Goal: Task Accomplishment & Management: Use online tool/utility

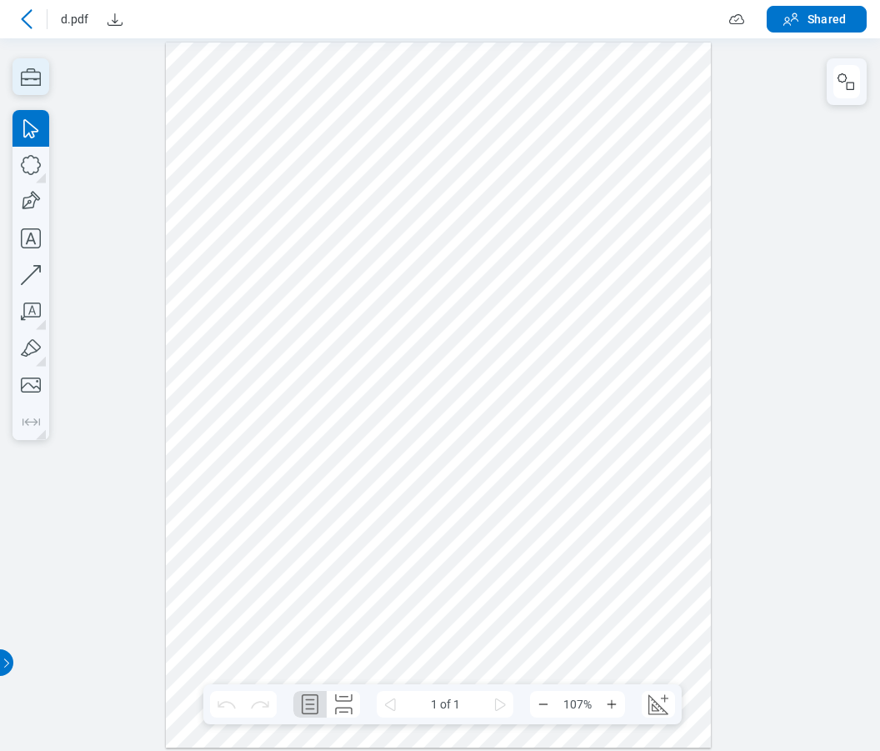
click at [35, 72] on icon "button" at bounding box center [31, 76] width 20 height 17
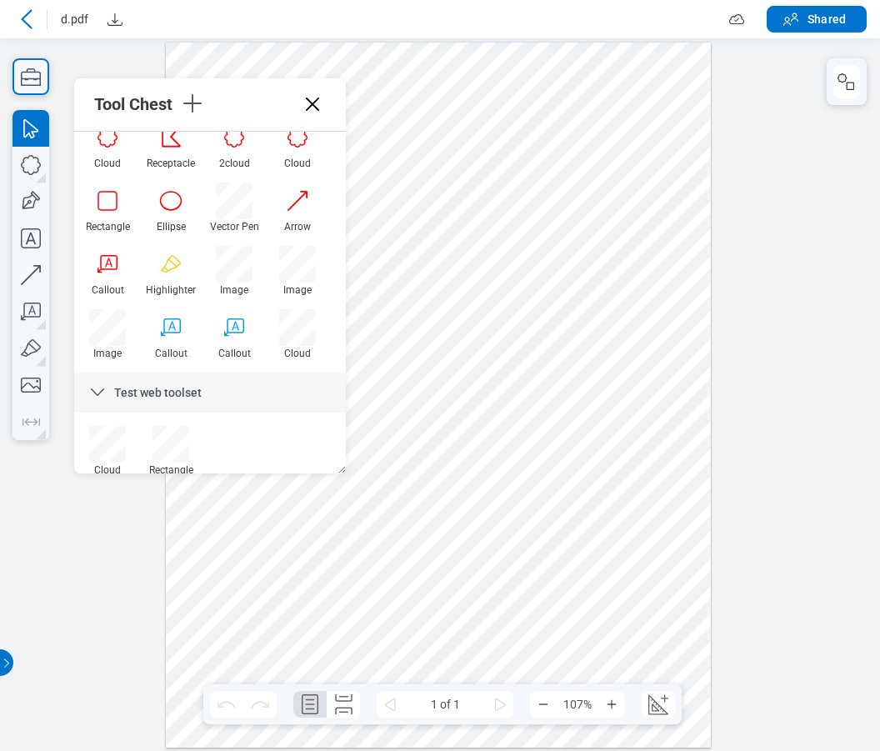
scroll to position [398, 0]
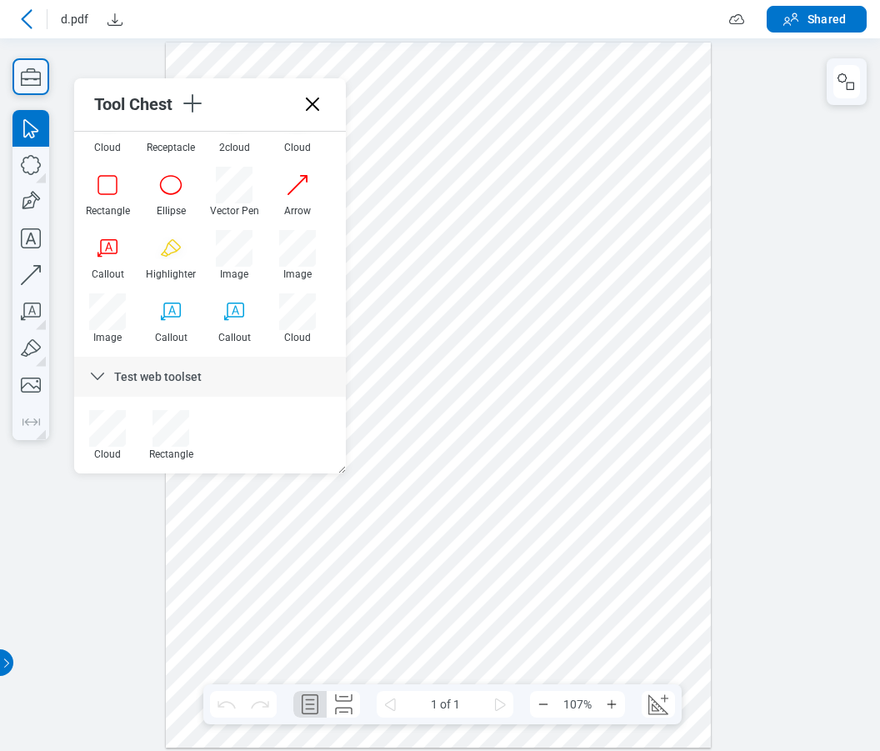
drag, startPoint x: 336, startPoint y: 278, endPoint x: 419, endPoint y: 427, distance: 170.8
click at [0, 0] on icon "button" at bounding box center [0, 0] width 0 height 0
drag, startPoint x: 464, startPoint y: 480, endPoint x: 522, endPoint y: 427, distance: 78.5
click at [522, 427] on div at bounding box center [438, 394] width 545 height 705
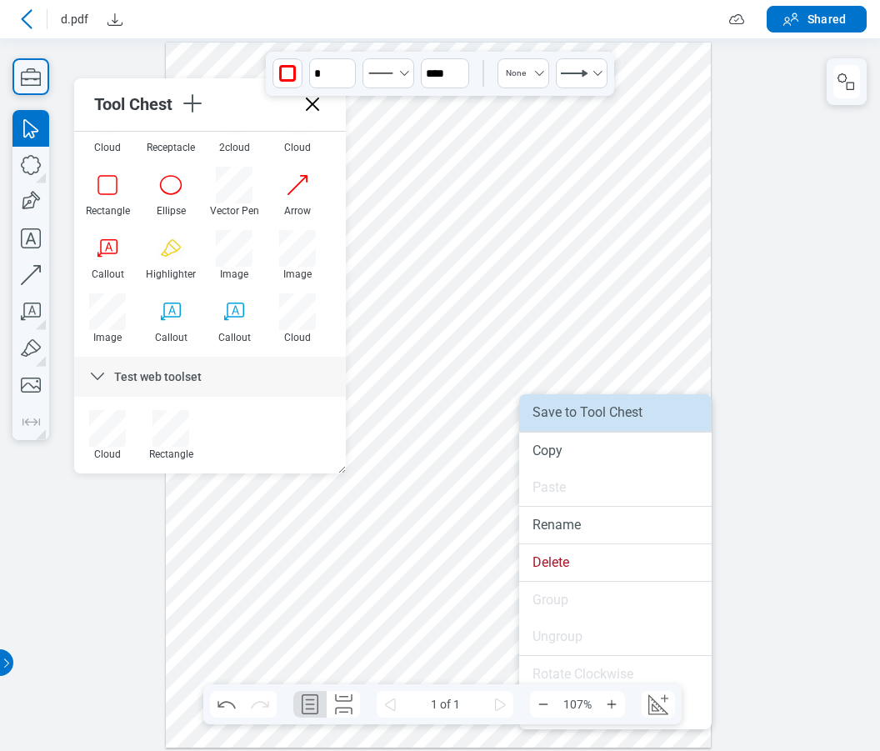
drag, startPoint x: 580, startPoint y: 411, endPoint x: 588, endPoint y: 375, distance: 36.8
click at [580, 411] on li "Save to Tool Chest" at bounding box center [615, 412] width 192 height 37
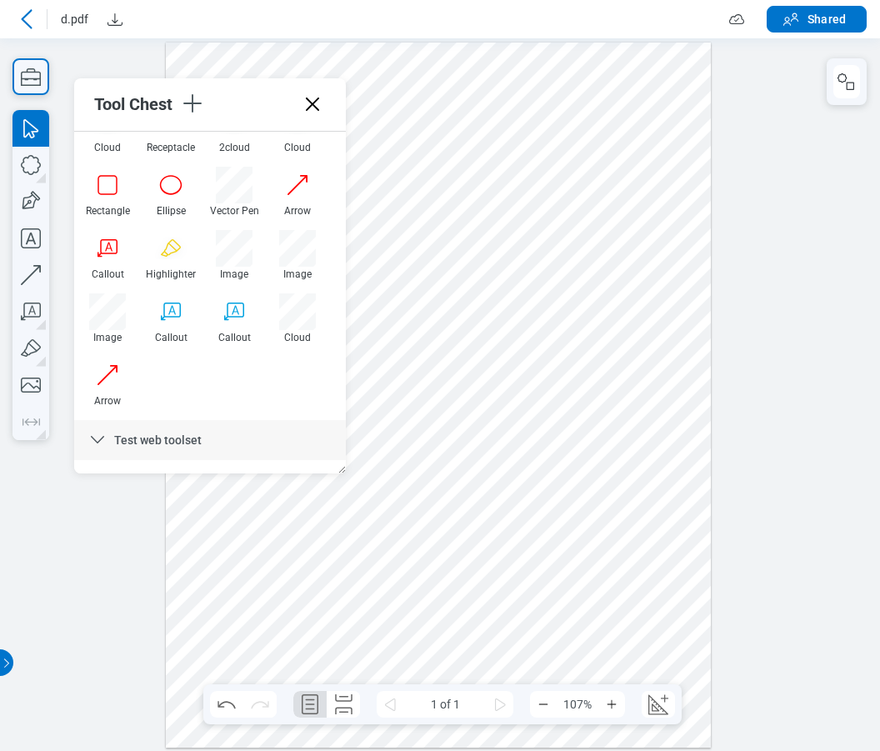
click at [602, 420] on div at bounding box center [438, 394] width 545 height 705
click at [0, 0] on icon "button" at bounding box center [0, 0] width 0 height 0
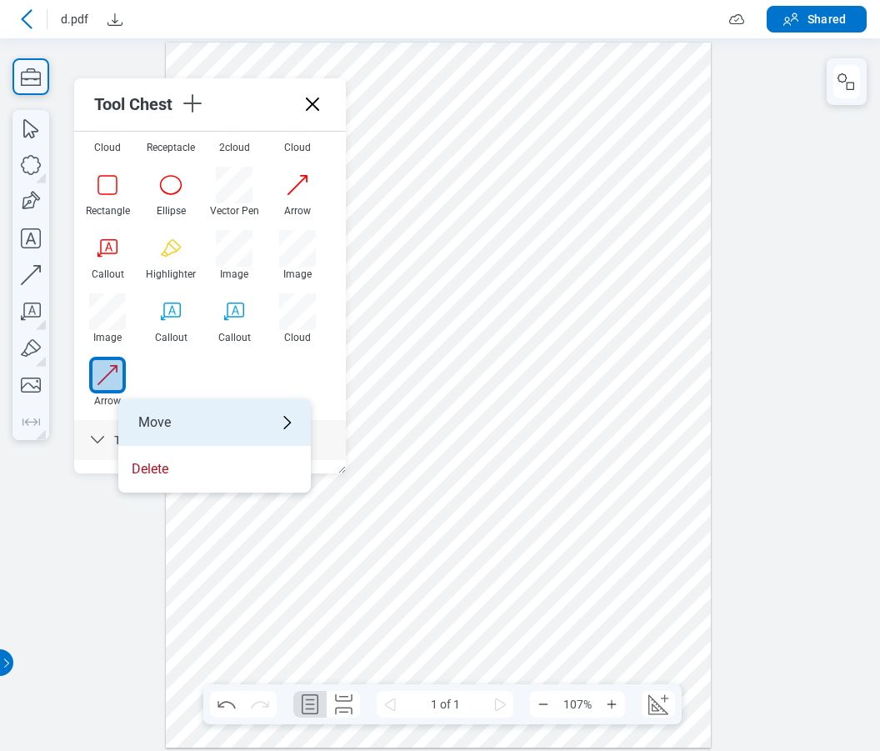
click at [165, 413] on div "Move" at bounding box center [214, 422] width 192 height 47
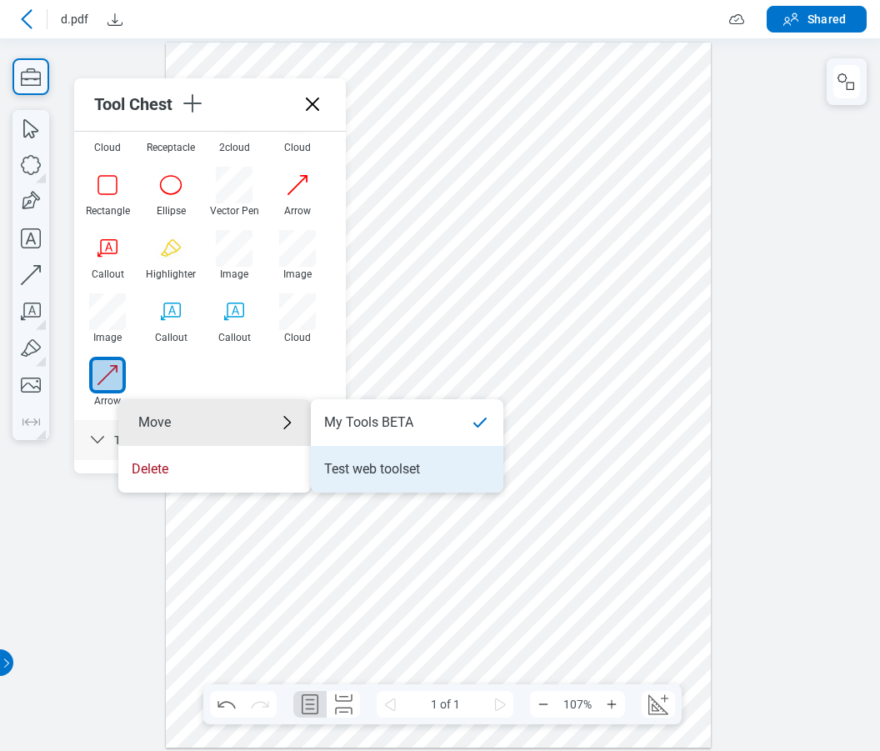
click at [348, 467] on div "Test web toolset" at bounding box center [372, 469] width 96 height 18
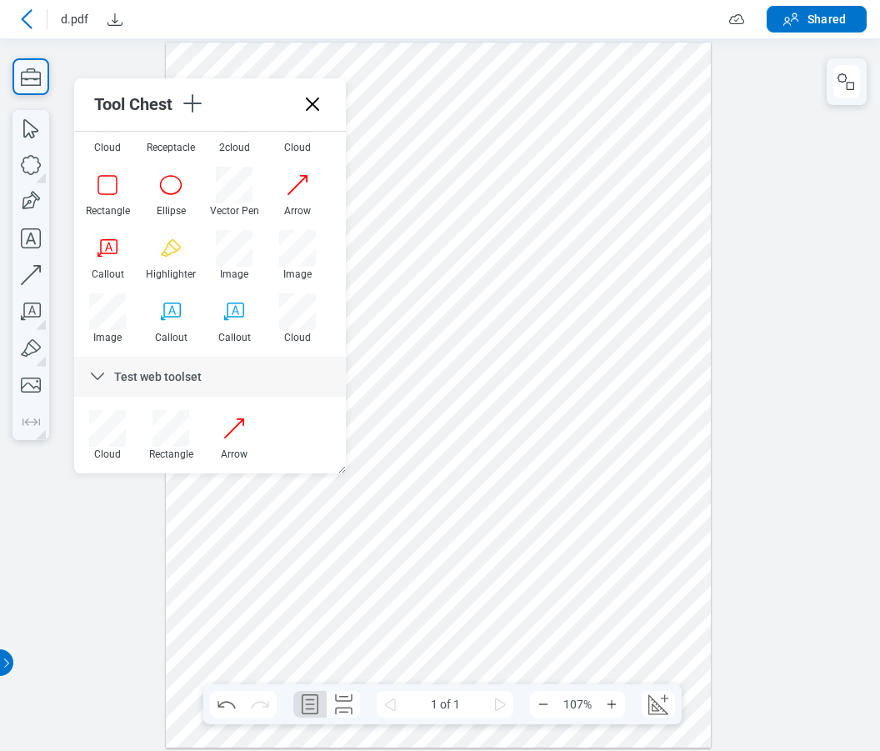
drag, startPoint x: 582, startPoint y: 416, endPoint x: 548, endPoint y: 457, distance: 53.2
click at [548, 457] on div at bounding box center [438, 394] width 545 height 705
click at [649, 439] on div at bounding box center [438, 394] width 545 height 705
click at [0, 0] on icon "button" at bounding box center [0, 0] width 0 height 0
drag, startPoint x: 646, startPoint y: 424, endPoint x: 561, endPoint y: 458, distance: 91.6
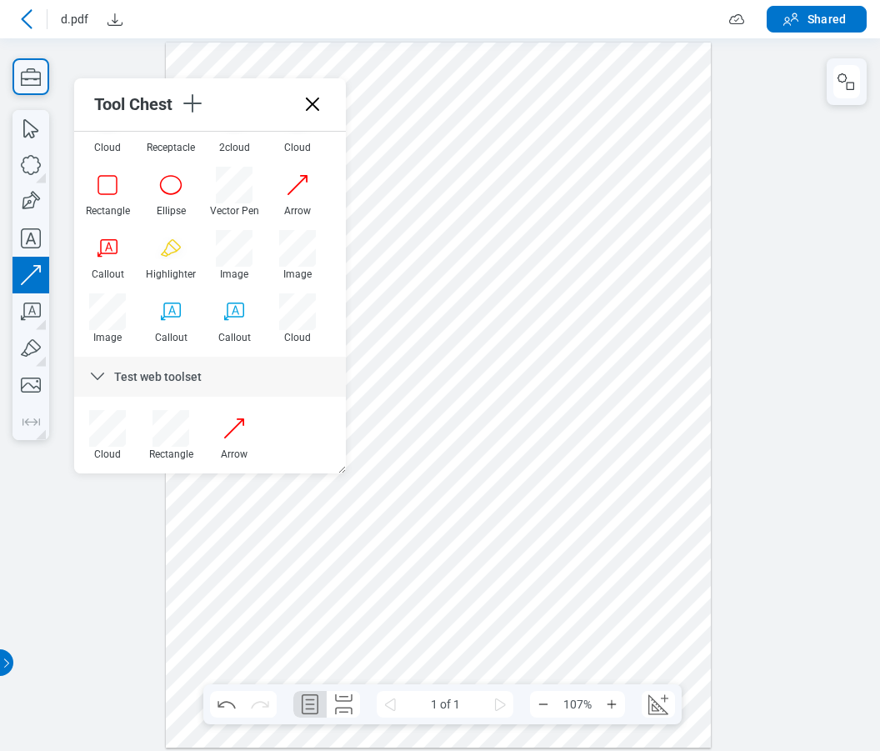
click at [561, 458] on div at bounding box center [438, 394] width 545 height 705
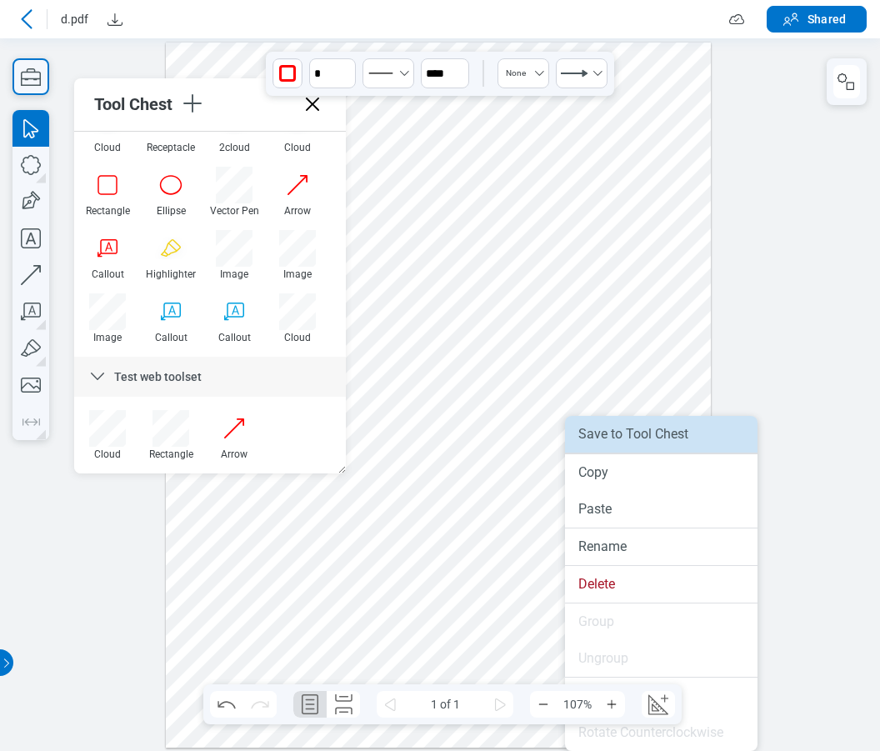
drag, startPoint x: 621, startPoint y: 438, endPoint x: 622, endPoint y: 400, distance: 38.3
click at [621, 438] on li "Save to Tool Chest" at bounding box center [661, 434] width 192 height 37
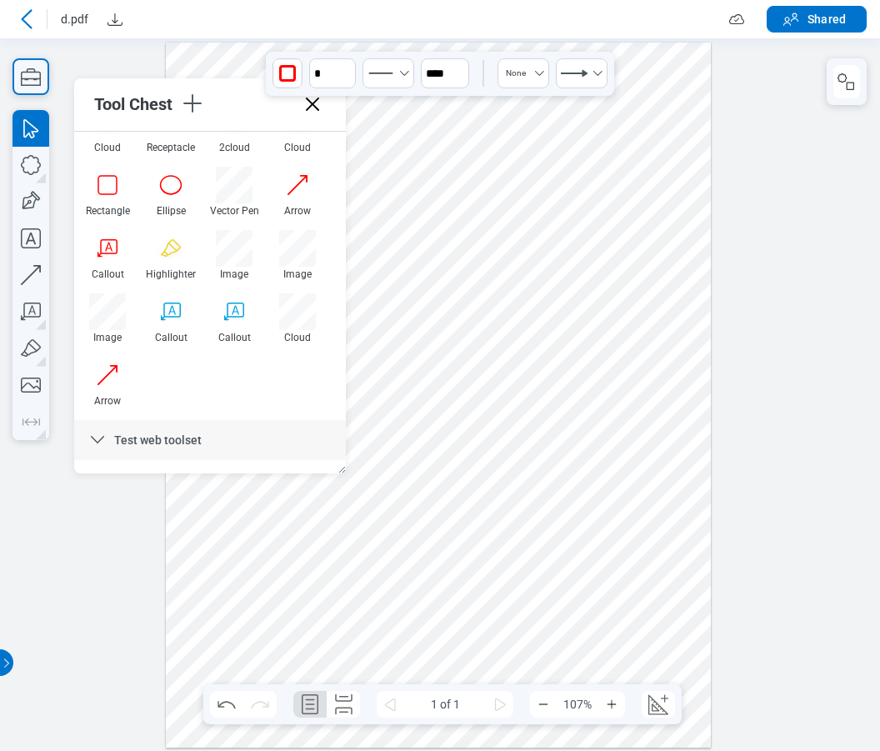
scroll to position [462, 0]
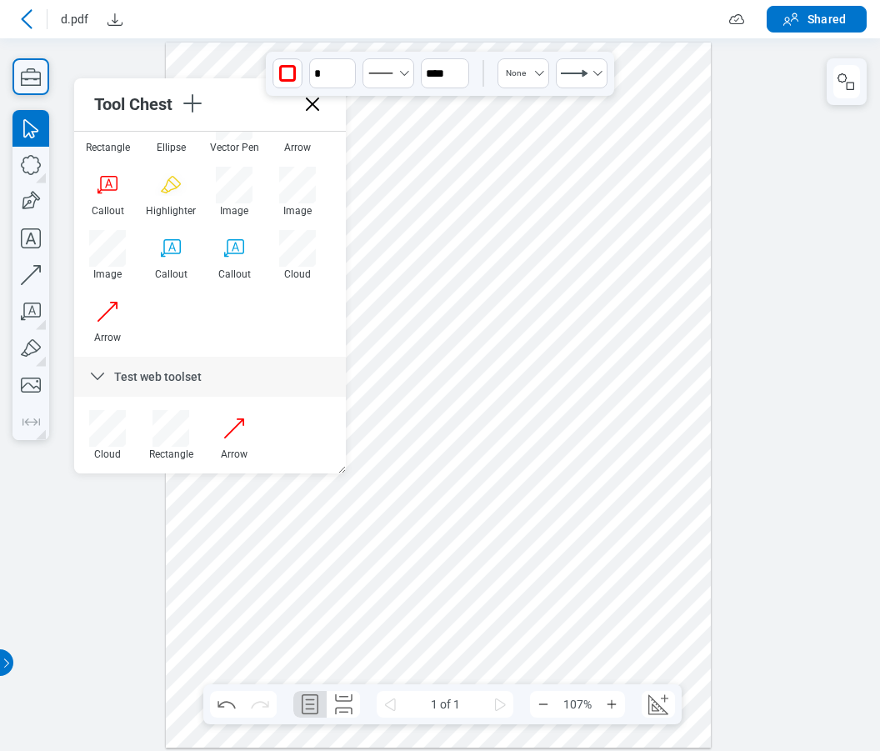
drag, startPoint x: 341, startPoint y: 420, endPoint x: 338, endPoint y: 442, distance: 21.8
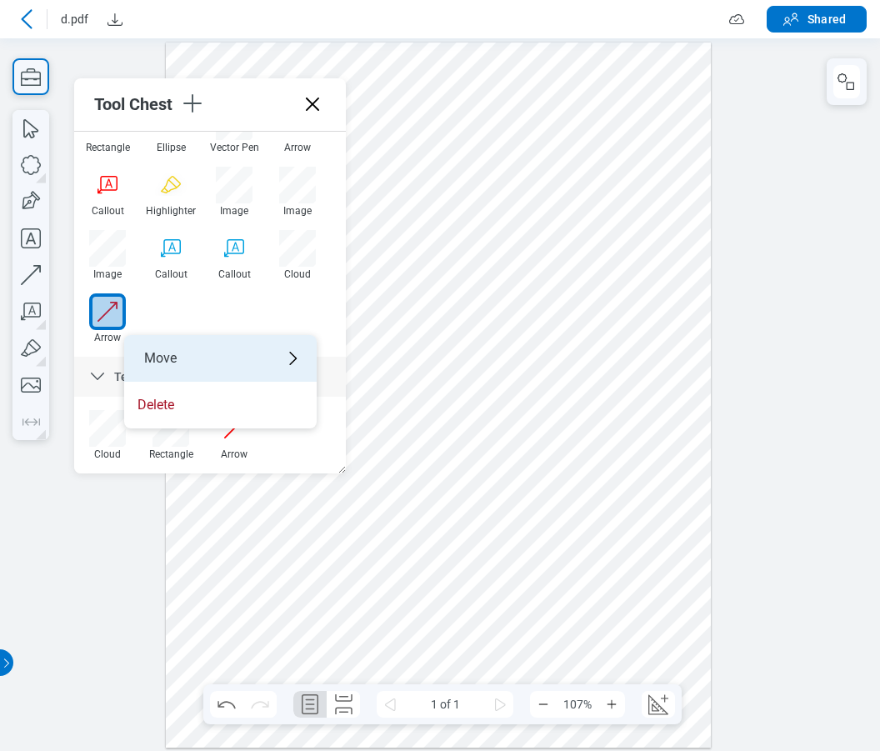
click at [149, 361] on div "Move" at bounding box center [220, 358] width 192 height 47
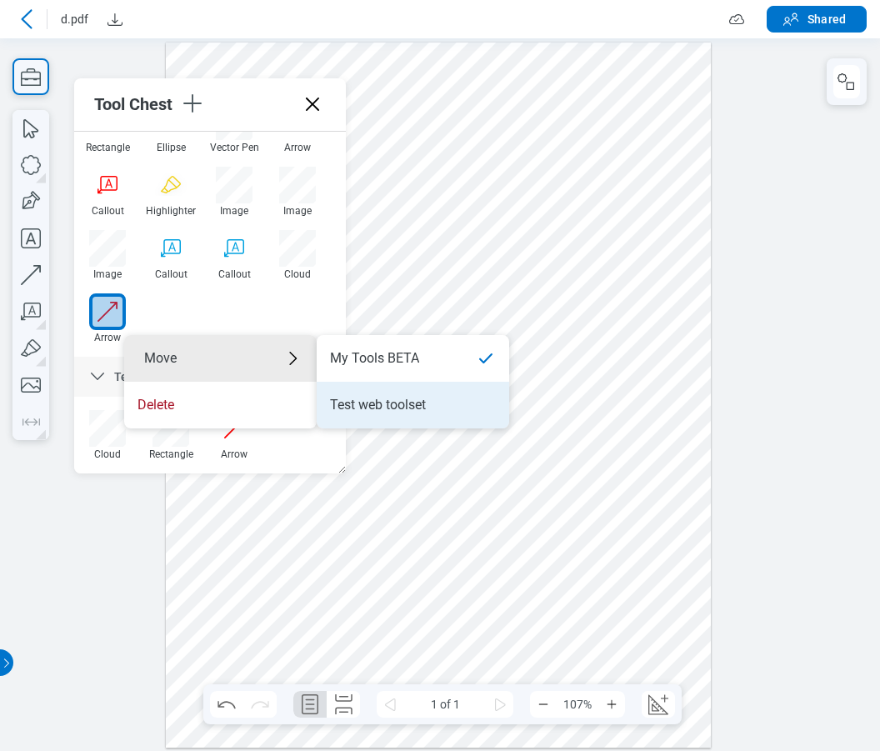
drag, startPoint x: 379, startPoint y: 411, endPoint x: 650, endPoint y: 452, distance: 274.0
click at [379, 411] on div "Test web toolset" at bounding box center [378, 405] width 96 height 18
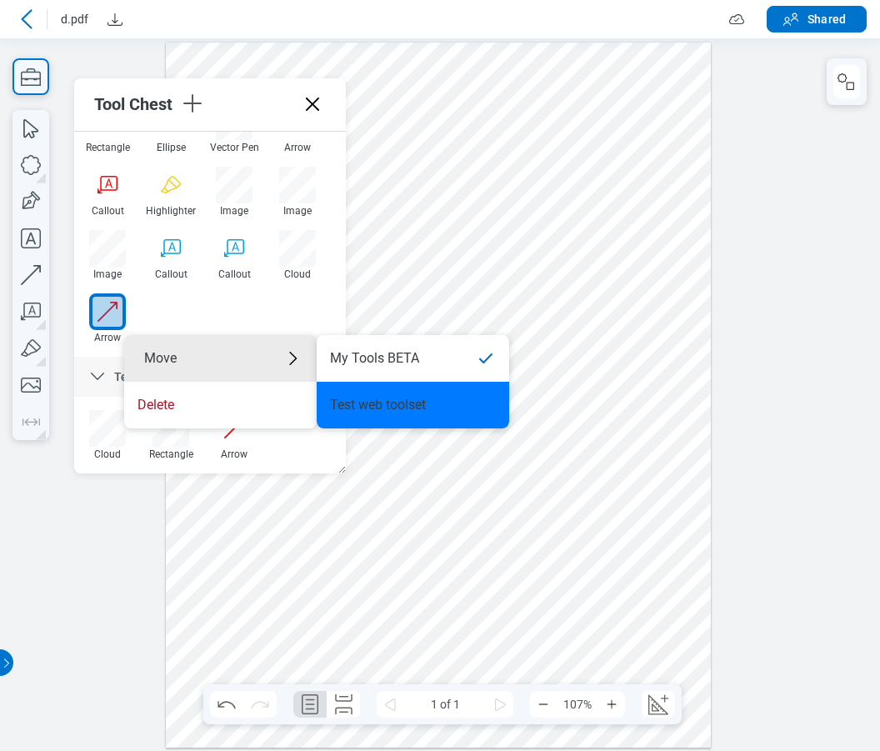
scroll to position [398, 0]
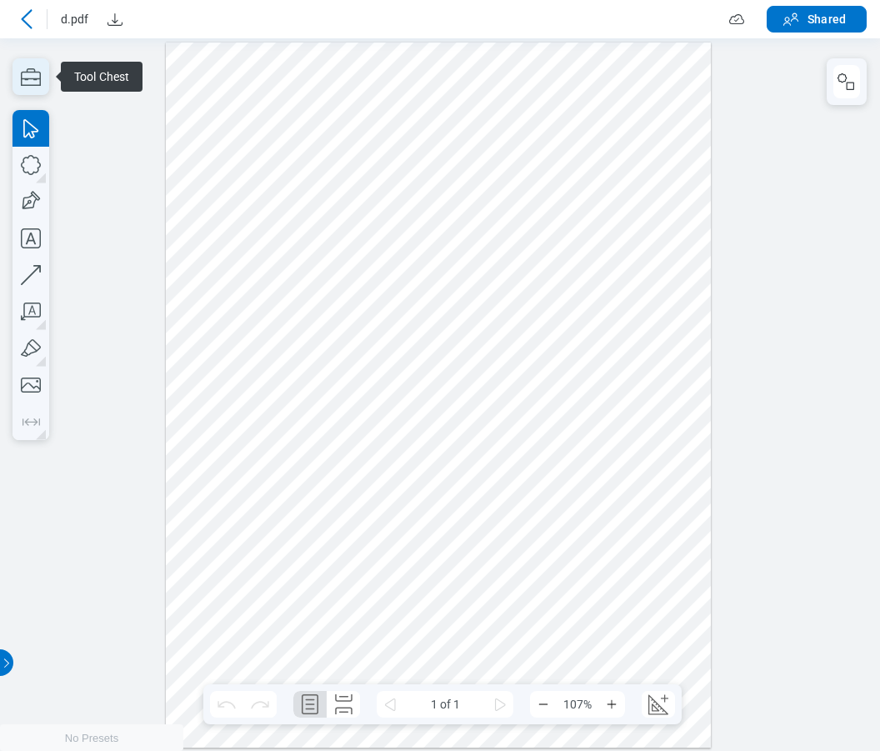
click at [40, 77] on icon "button" at bounding box center [31, 76] width 20 height 17
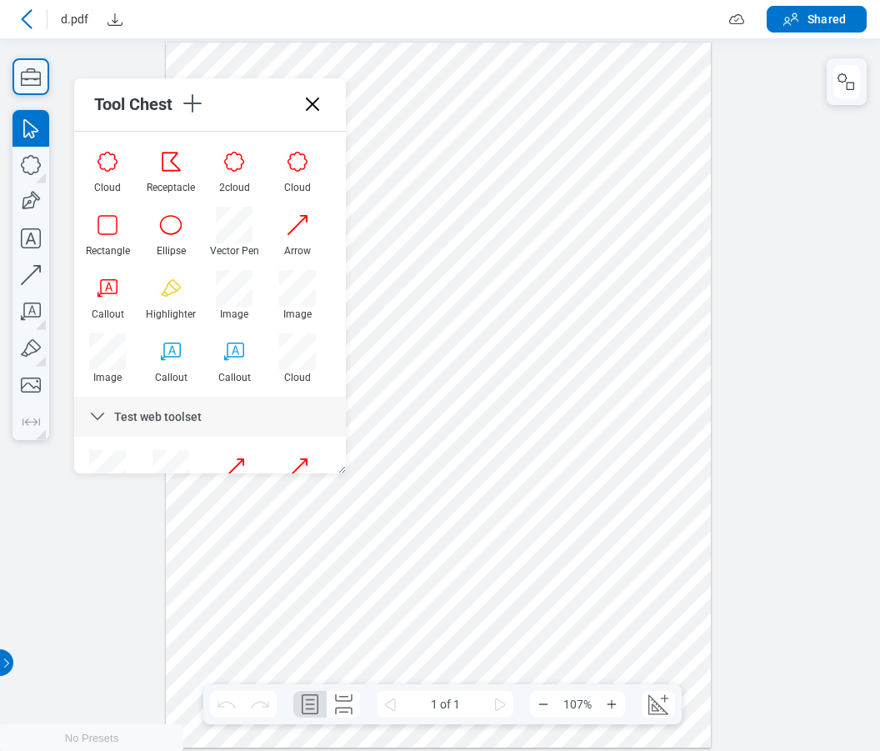
scroll to position [398, 0]
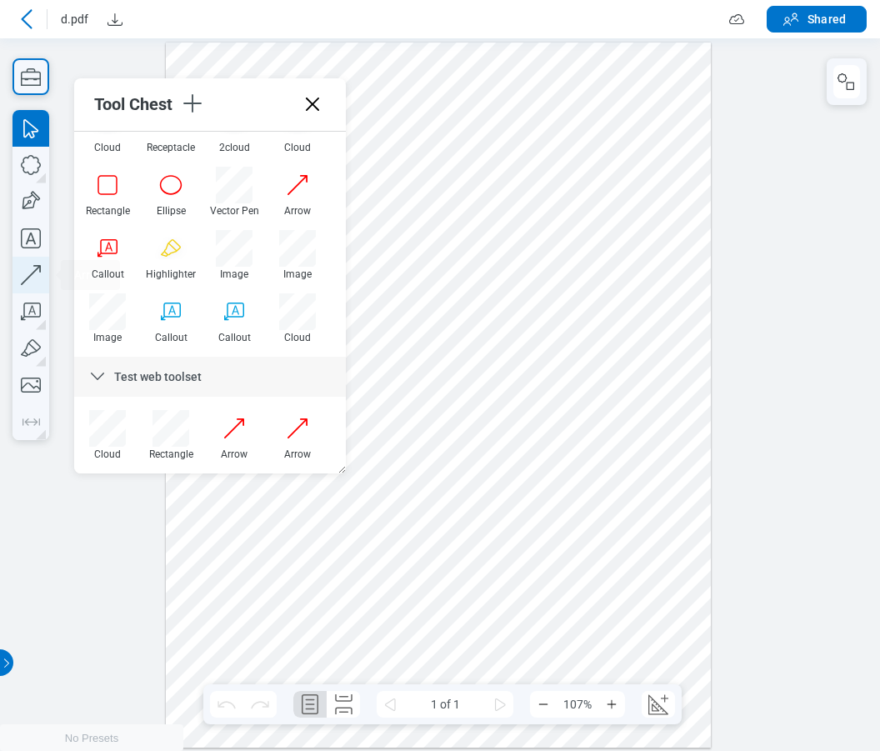
click at [36, 271] on icon "button" at bounding box center [30, 275] width 37 height 37
drag, startPoint x: 398, startPoint y: 489, endPoint x: 435, endPoint y: 422, distance: 76.8
click at [432, 418] on div at bounding box center [438, 394] width 545 height 705
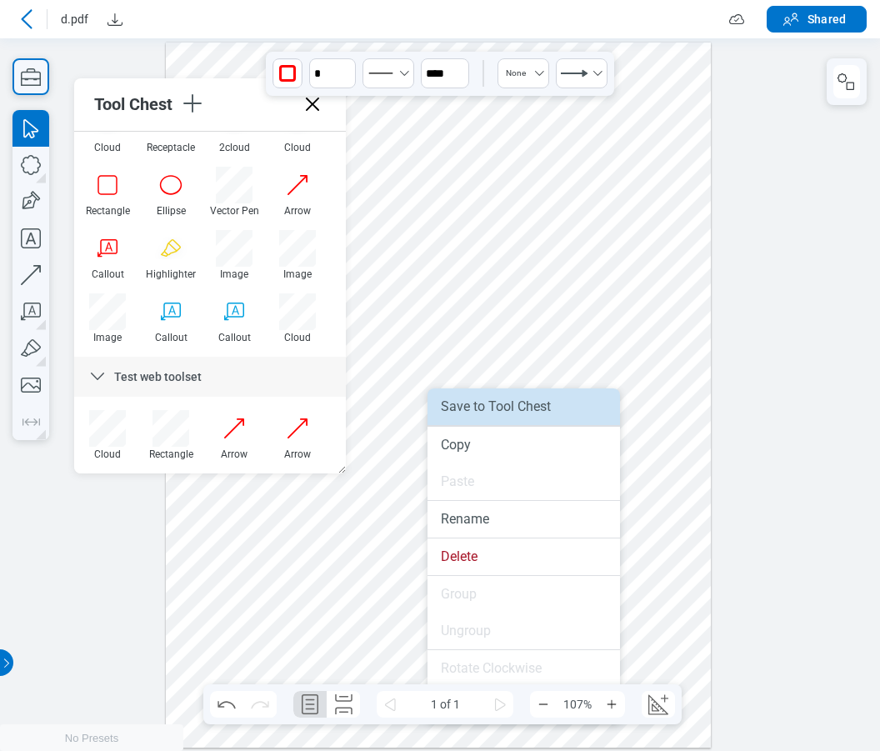
click at [470, 407] on li "Save to Tool Chest" at bounding box center [523, 406] width 192 height 37
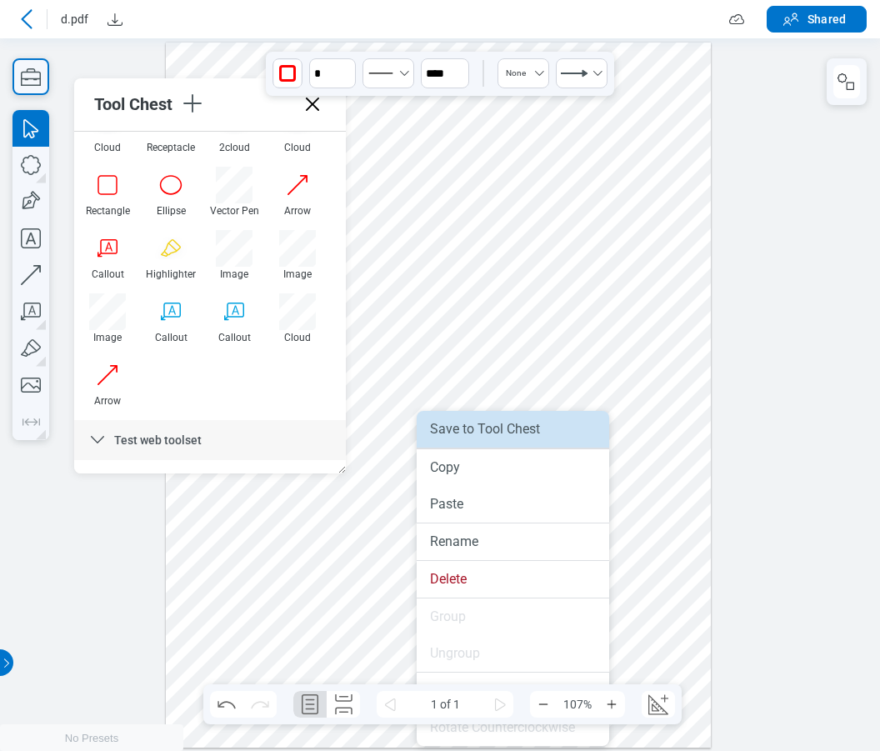
click at [481, 431] on li "Save to Tool Chest" at bounding box center [513, 429] width 192 height 37
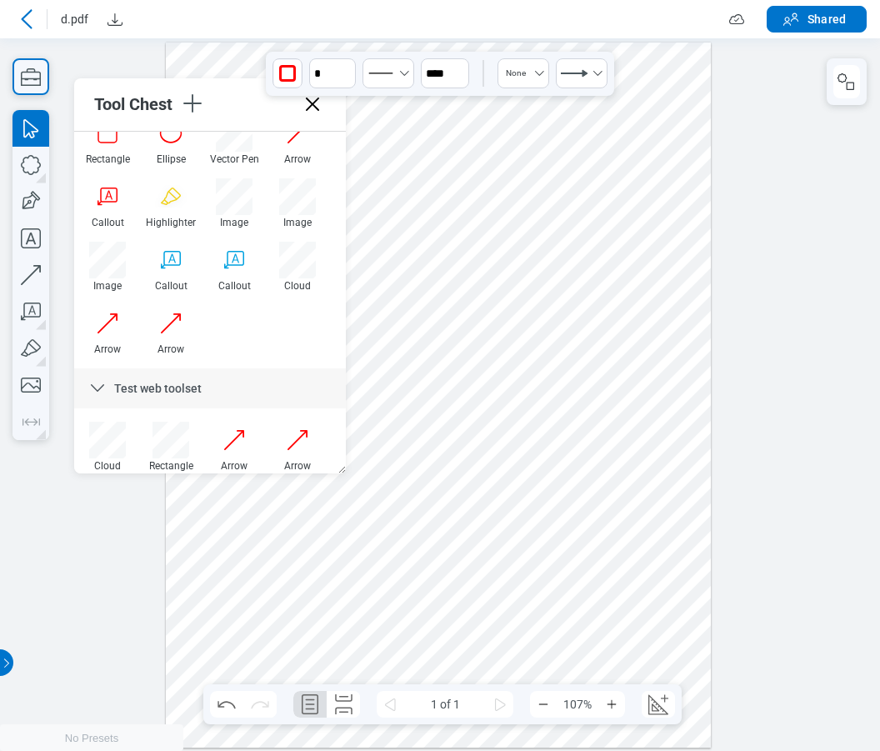
scroll to position [462, 0]
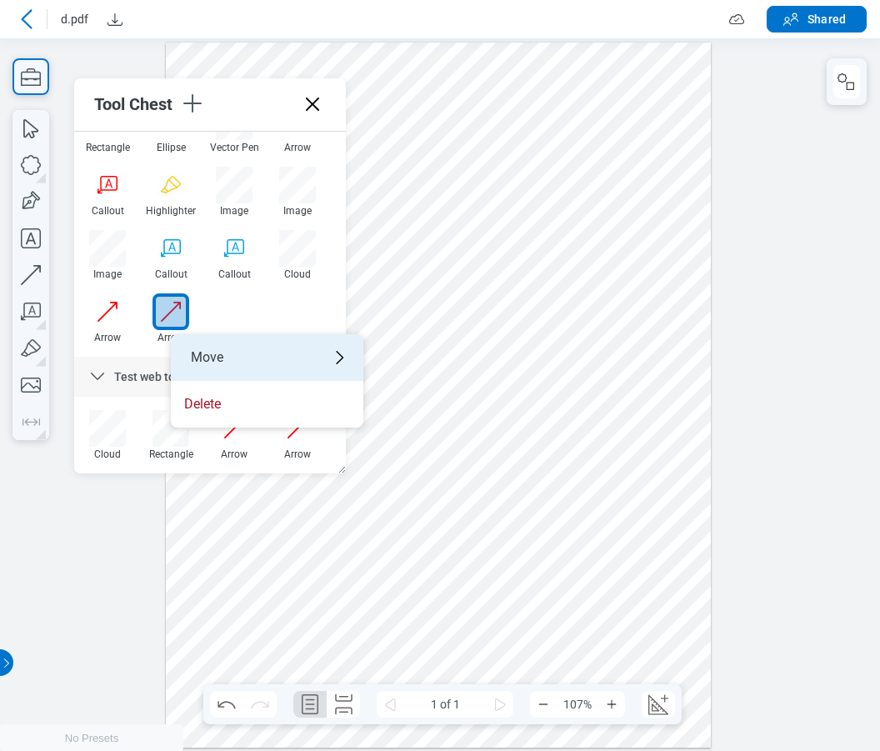
click at [213, 357] on div "Move" at bounding box center [267, 357] width 192 height 47
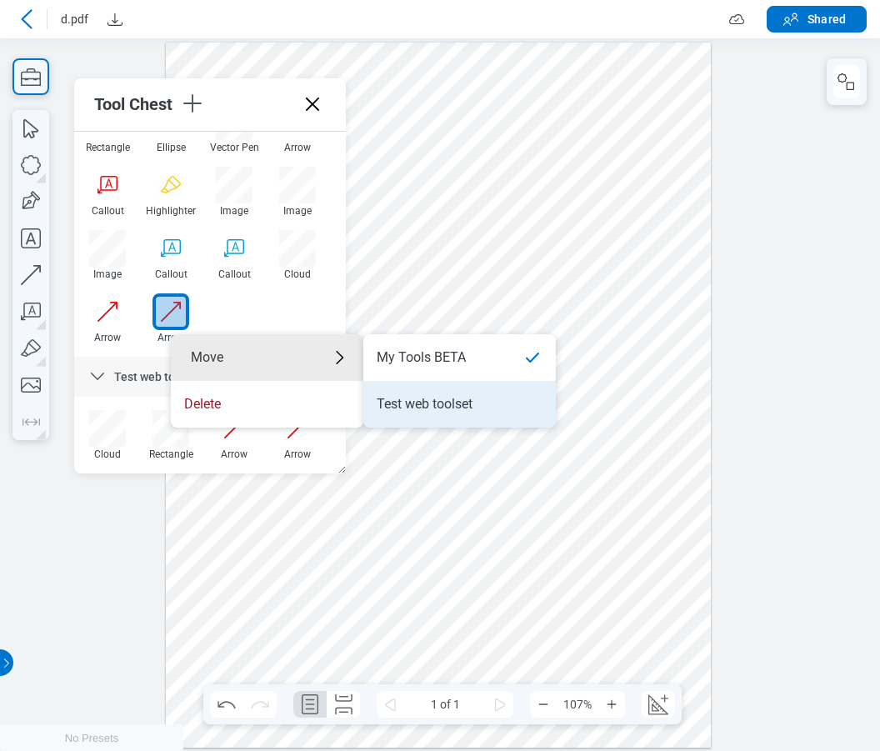
drag, startPoint x: 397, startPoint y: 402, endPoint x: 568, endPoint y: 455, distance: 179.5
click at [397, 402] on div "Test web toolset" at bounding box center [425, 404] width 96 height 18
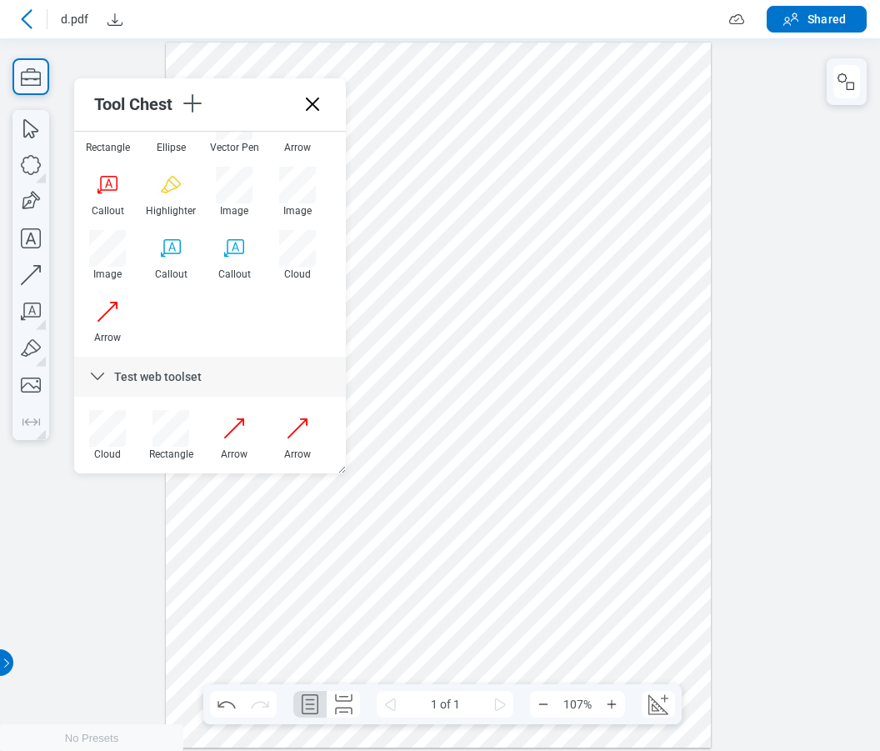
scroll to position [525, 0]
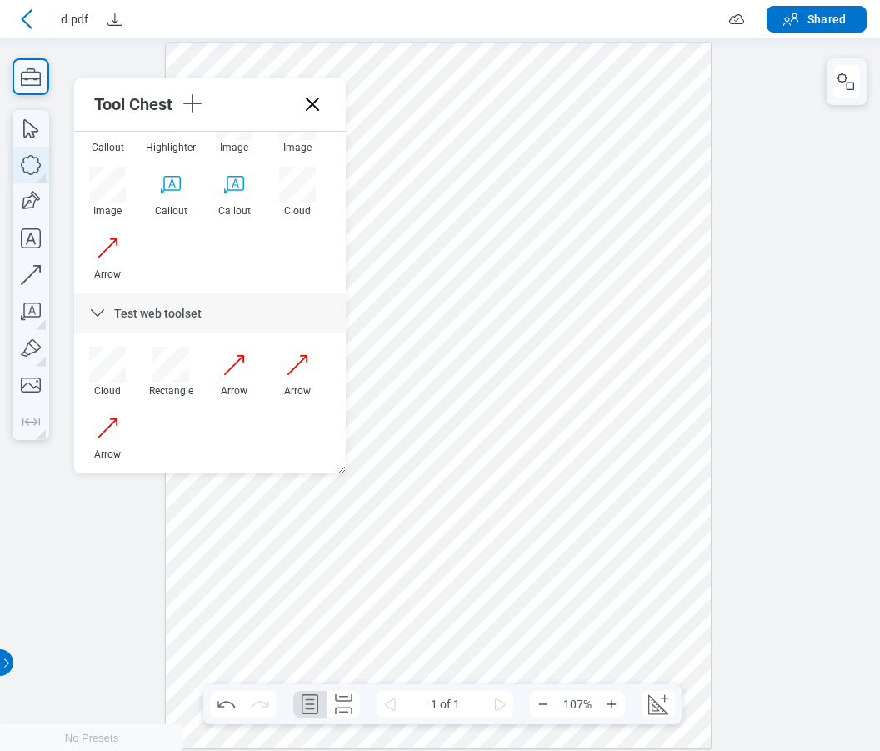
click at [879, 348] on icon "button" at bounding box center [885, 351] width 4 height 7
drag, startPoint x: 559, startPoint y: 145, endPoint x: 610, endPoint y: 182, distance: 62.7
click at [610, 182] on div at bounding box center [438, 394] width 545 height 705
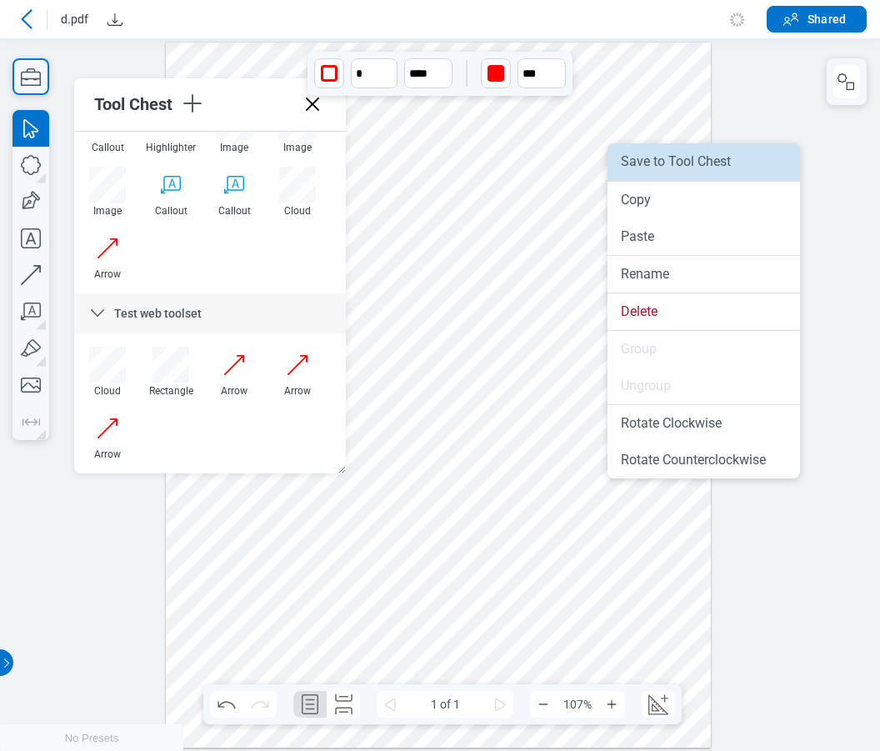
click at [662, 169] on li "Save to Tool Chest" at bounding box center [703, 161] width 192 height 37
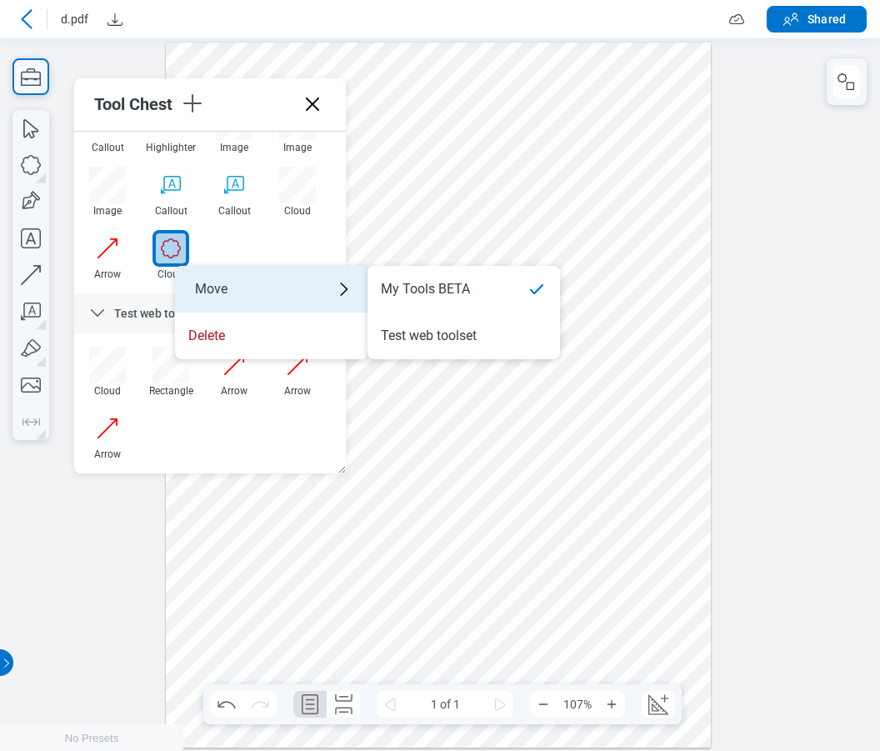
click at [239, 294] on div "Move" at bounding box center [271, 289] width 192 height 47
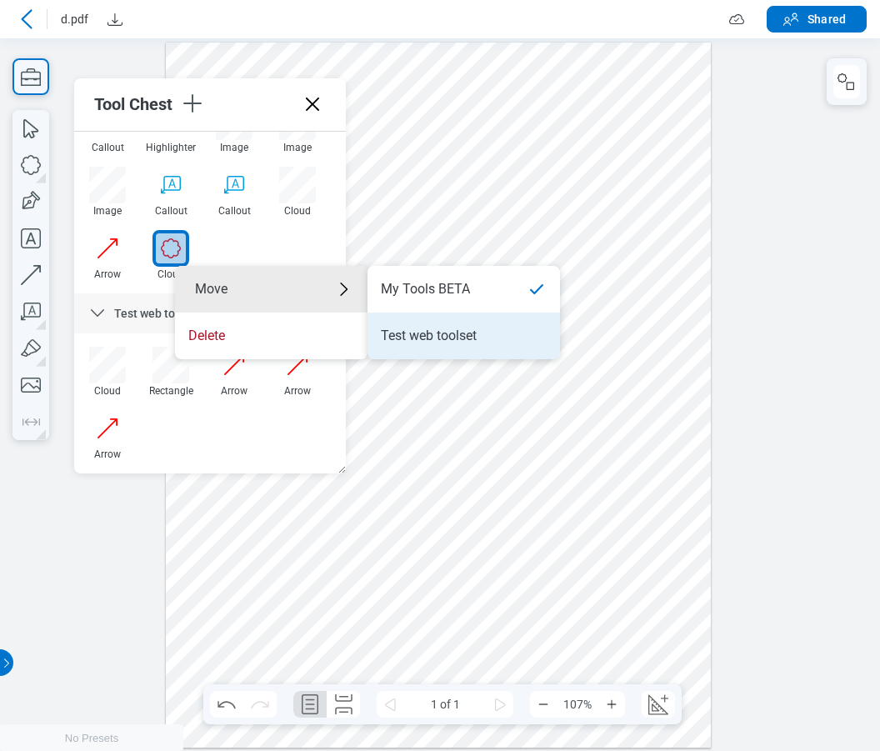
drag, startPoint x: 385, startPoint y: 345, endPoint x: 540, endPoint y: 387, distance: 160.7
click at [385, 345] on li "Test web toolset" at bounding box center [463, 335] width 192 height 47
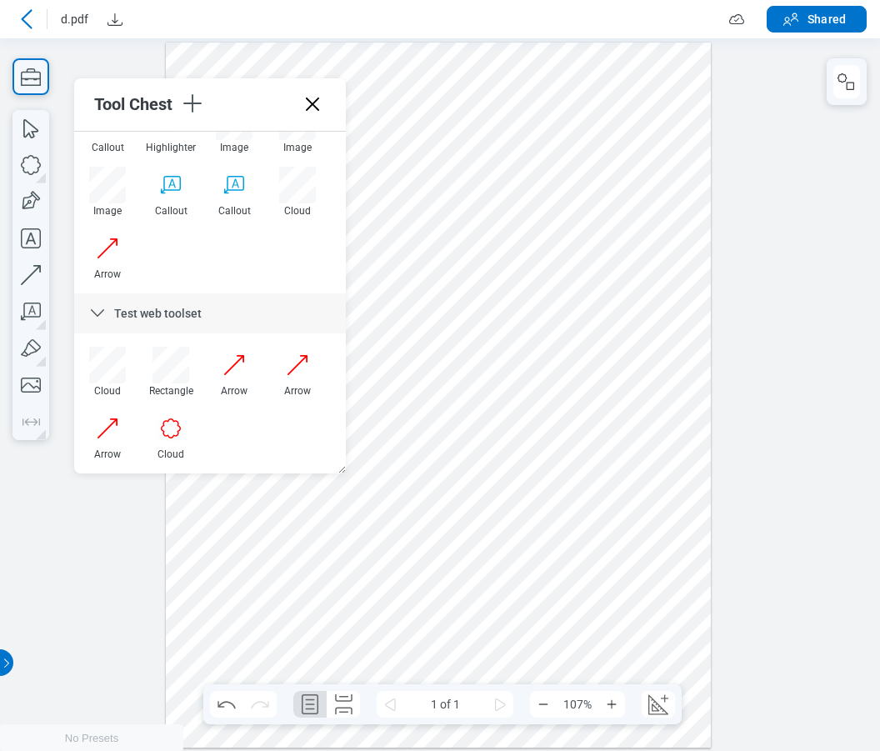
click at [518, 527] on div at bounding box center [438, 394] width 545 height 705
click at [593, 607] on div at bounding box center [438, 394] width 545 height 705
drag, startPoint x: 644, startPoint y: 634, endPoint x: 451, endPoint y: 202, distance: 472.9
click at [451, 202] on div at bounding box center [438, 394] width 545 height 705
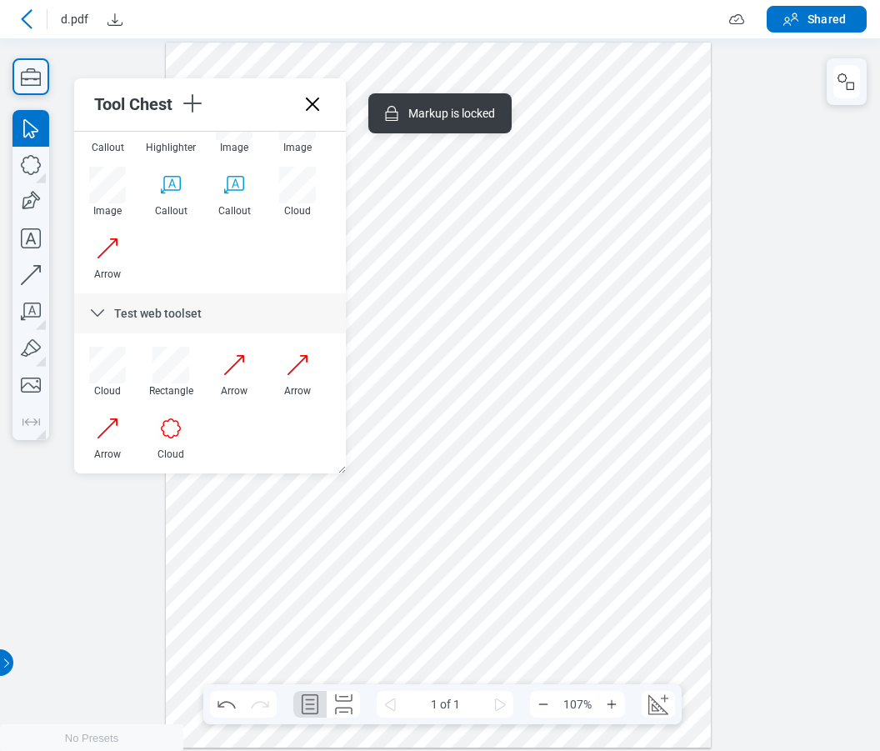
click at [618, 211] on div at bounding box center [438, 394] width 545 height 705
click at [582, 251] on div at bounding box center [438, 394] width 545 height 705
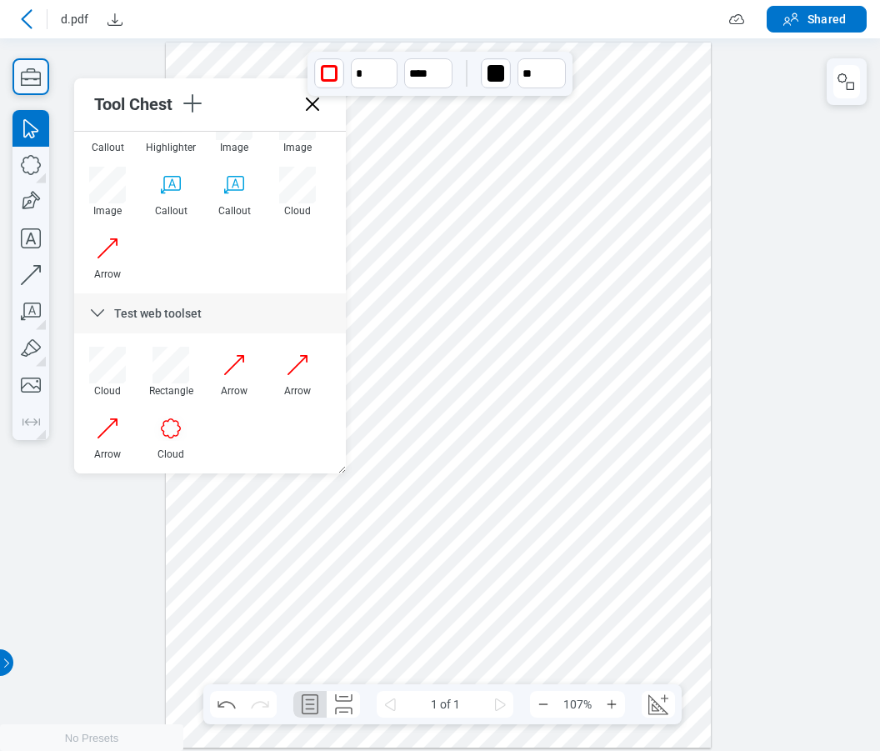
click at [585, 261] on div at bounding box center [438, 394] width 545 height 705
click at [421, 449] on div at bounding box center [438, 394] width 545 height 705
click at [476, 459] on div at bounding box center [438, 394] width 545 height 705
click at [489, 461] on div at bounding box center [438, 394] width 545 height 705
click at [557, 447] on div at bounding box center [438, 394] width 545 height 705
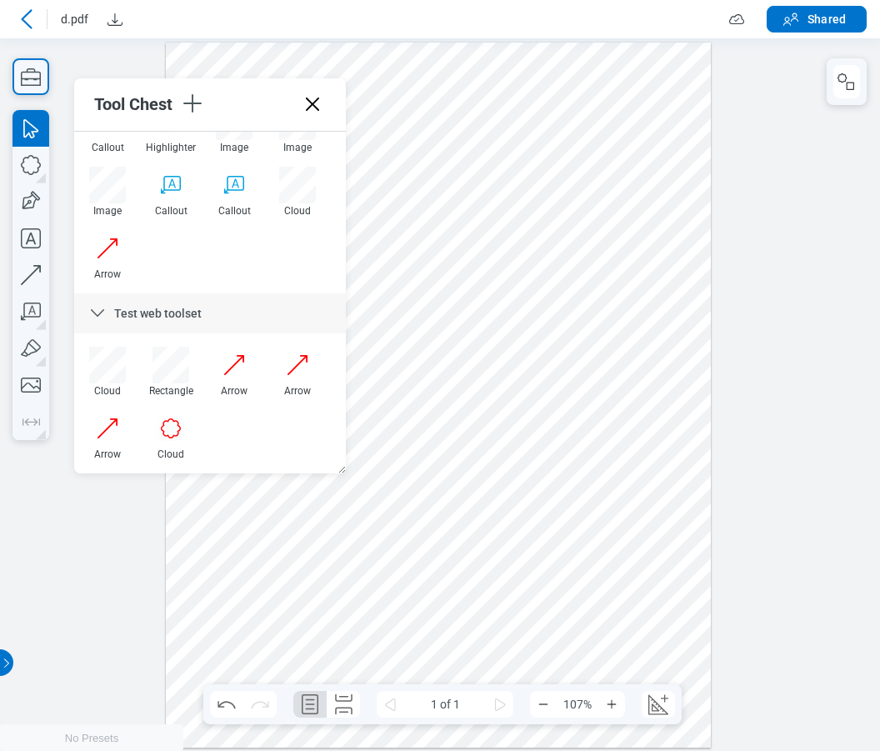
click at [589, 446] on div at bounding box center [438, 394] width 545 height 705
click at [596, 503] on div at bounding box center [438, 394] width 545 height 705
click at [526, 511] on div at bounding box center [438, 394] width 545 height 705
click at [527, 543] on div at bounding box center [438, 394] width 545 height 705
click at [231, 440] on div at bounding box center [234, 428] width 37 height 37
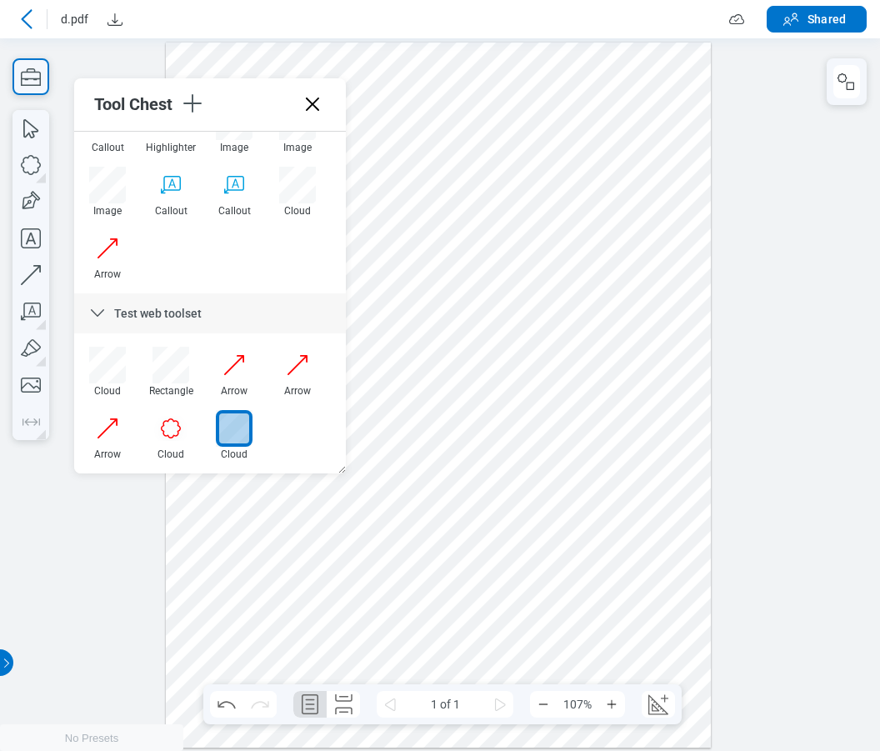
drag, startPoint x: 496, startPoint y: 417, endPoint x: 610, endPoint y: 510, distance: 146.9
click at [610, 510] on div at bounding box center [438, 394] width 545 height 705
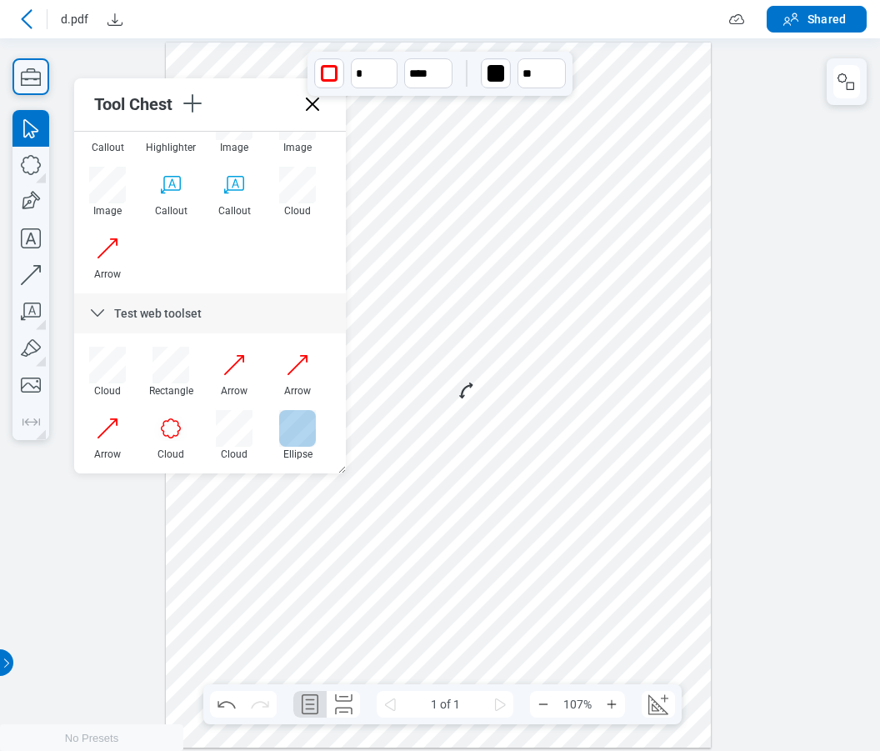
click at [292, 440] on div at bounding box center [297, 428] width 37 height 37
drag, startPoint x: 303, startPoint y: 581, endPoint x: 433, endPoint y: 637, distance: 141.5
click at [433, 637] on div at bounding box center [438, 394] width 545 height 705
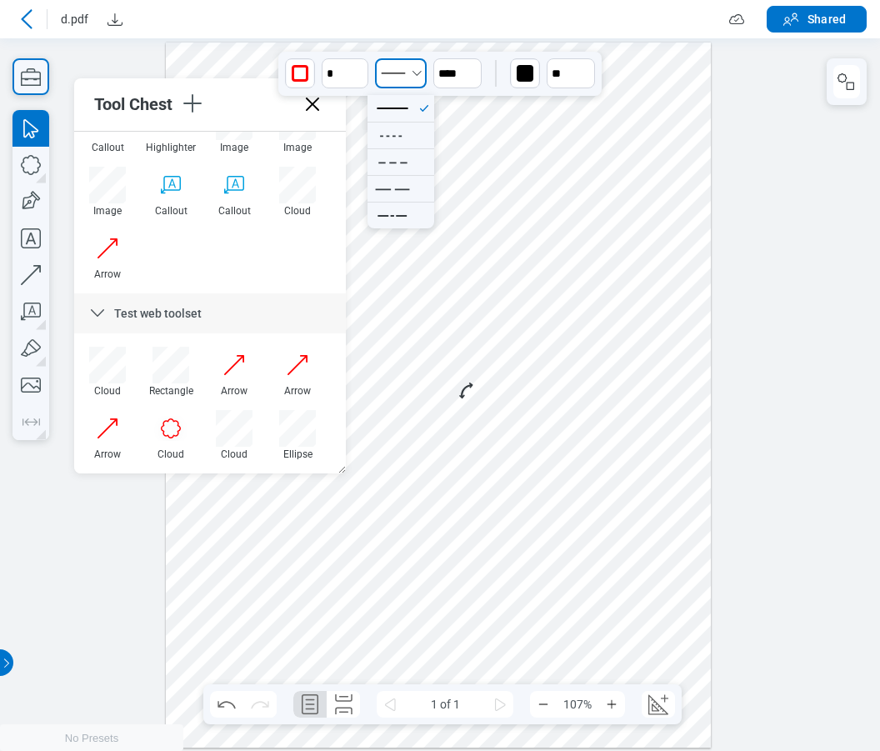
click at [417, 82] on button "Select Solid" at bounding box center [401, 73] width 52 height 30
click at [517, 563] on div at bounding box center [438, 394] width 545 height 705
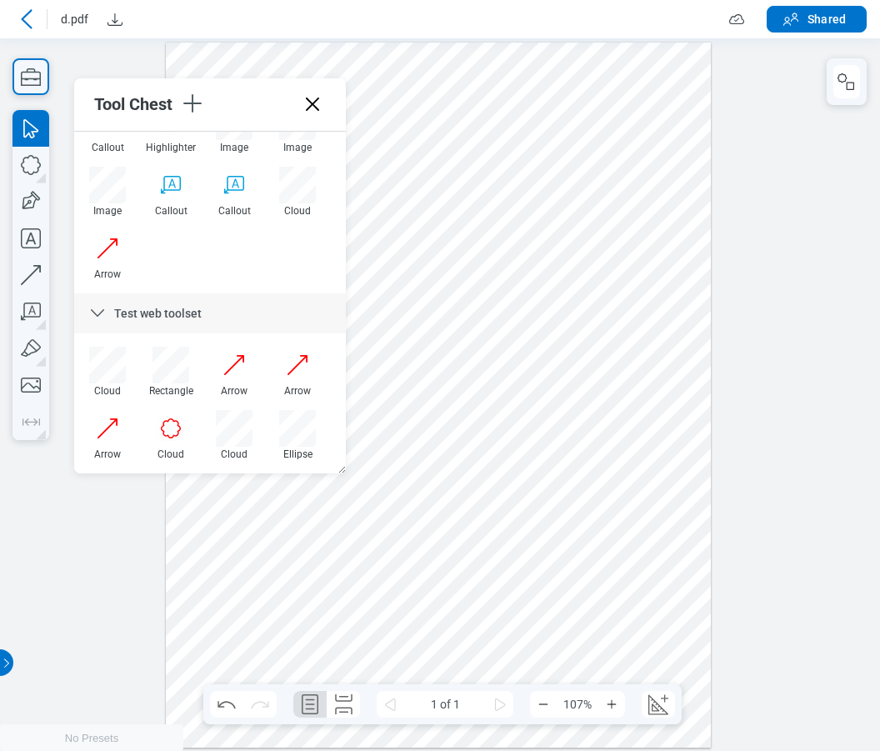
click at [355, 570] on div at bounding box center [438, 394] width 545 height 705
click at [421, 65] on button "Select Solid" at bounding box center [401, 73] width 52 height 30
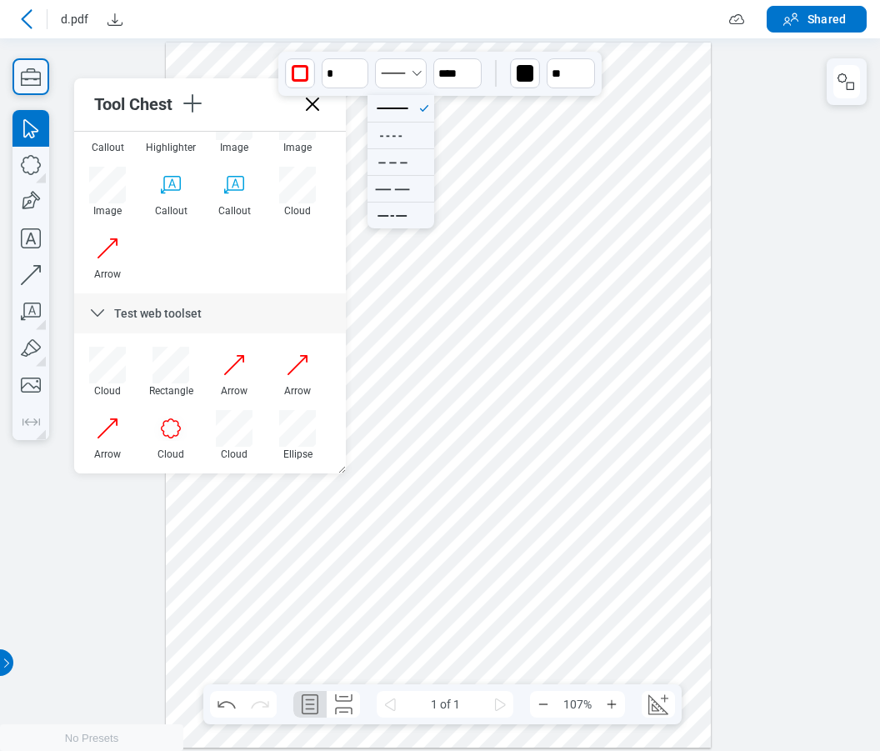
click at [531, 325] on div at bounding box center [438, 394] width 545 height 705
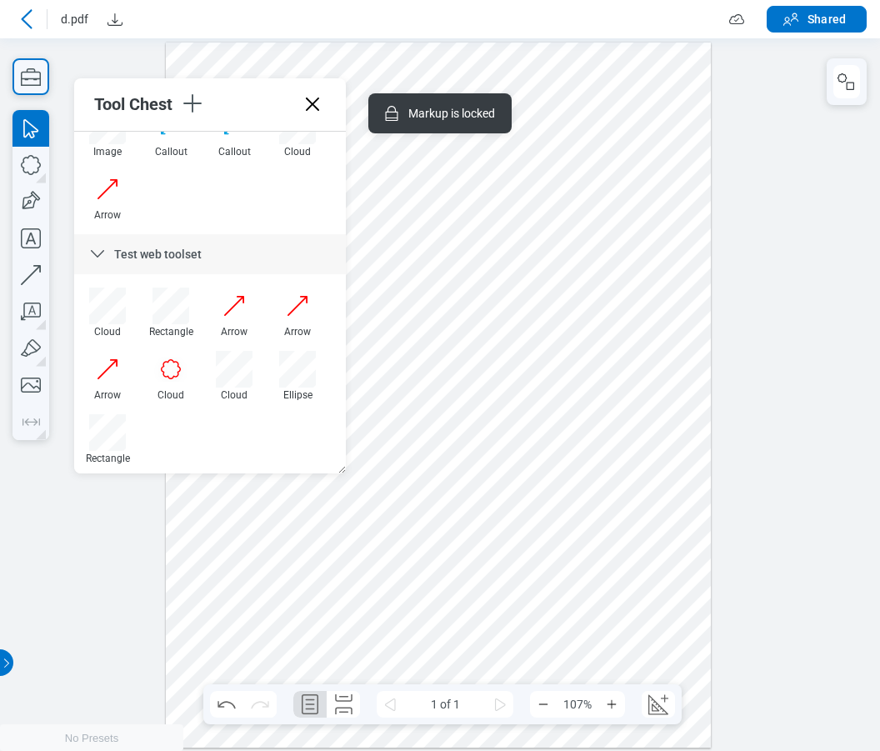
scroll to position [588, 0]
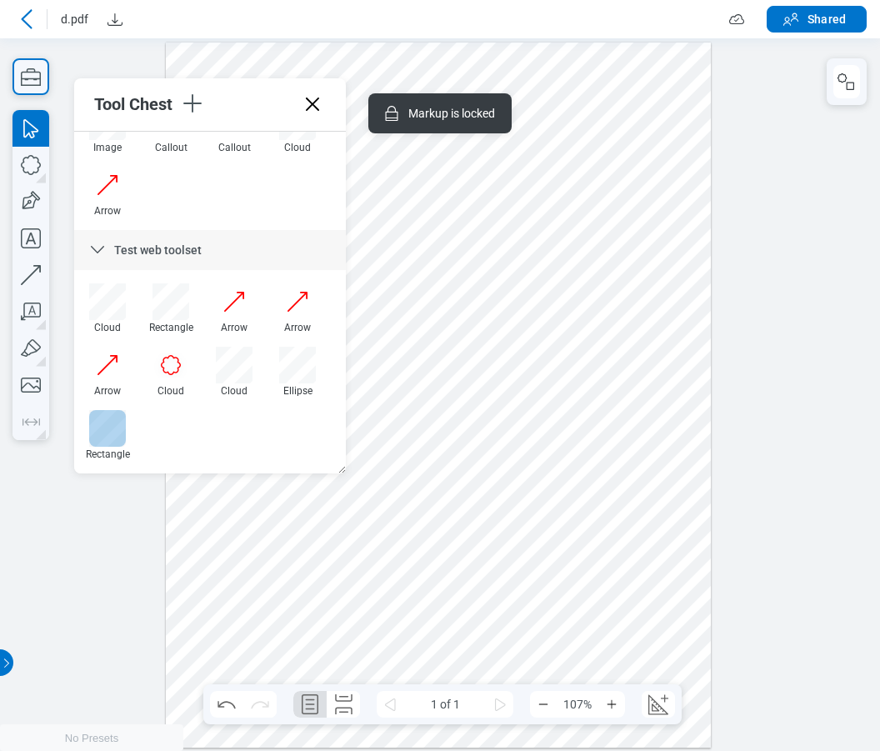
click at [102, 430] on div at bounding box center [107, 428] width 37 height 37
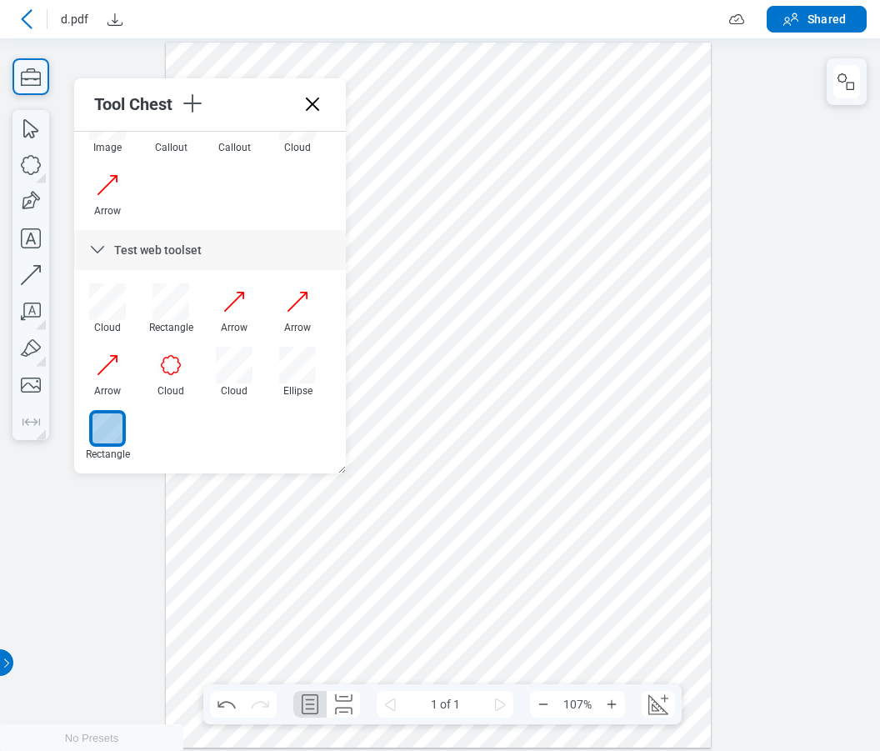
drag, startPoint x: 470, startPoint y: 568, endPoint x: 613, endPoint y: 620, distance: 152.3
click at [613, 620] on div at bounding box center [438, 394] width 545 height 705
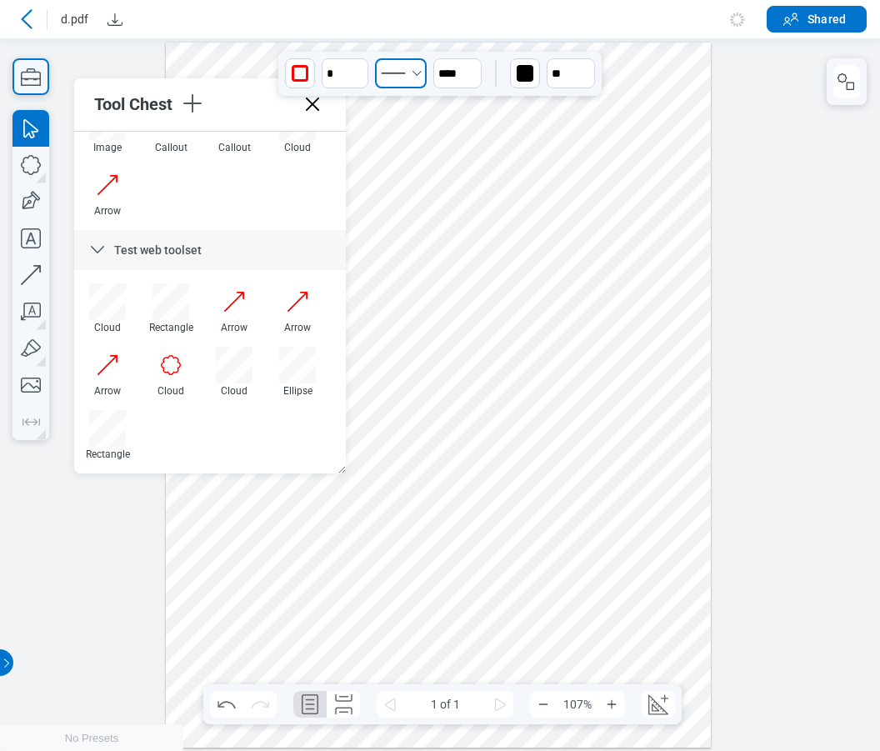
click at [402, 72] on icon "Select Solid" at bounding box center [393, 73] width 33 height 26
click at [675, 552] on div at bounding box center [438, 394] width 545 height 705
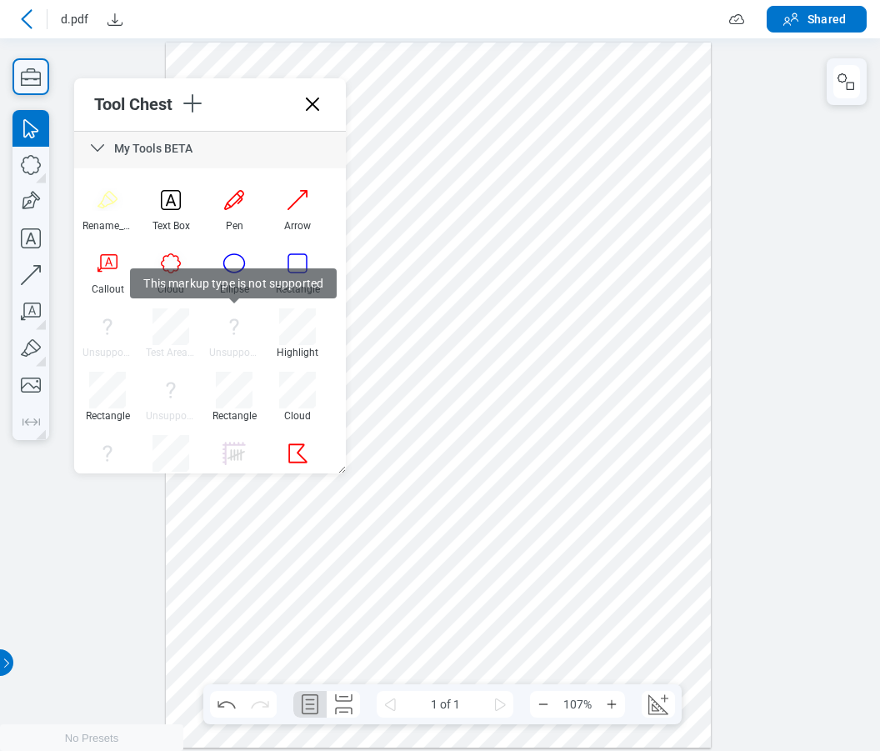
scroll to position [0, 0]
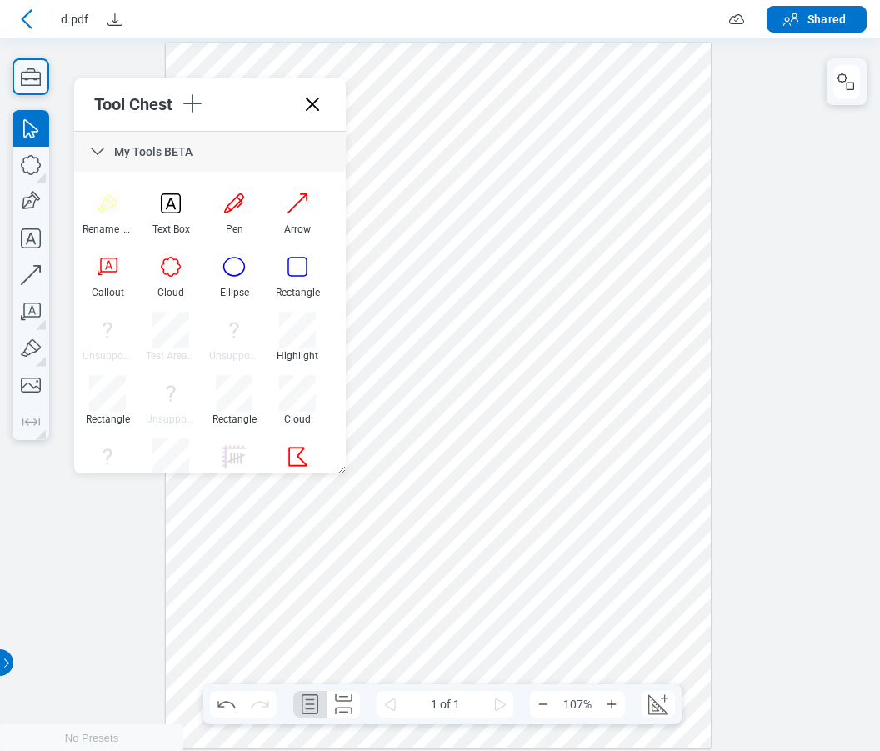
click at [599, 282] on div at bounding box center [438, 394] width 545 height 705
